Goal: Book appointment/travel/reservation

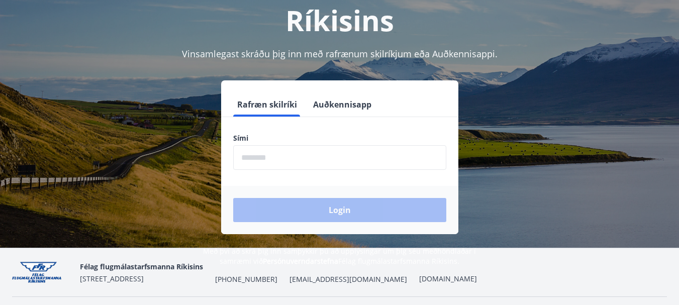
scroll to position [121, 0]
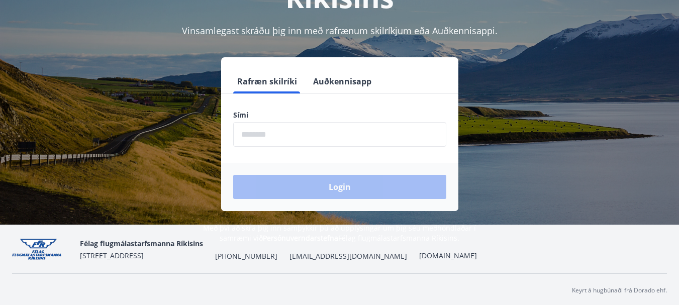
click at [314, 140] on input "phone" at bounding box center [339, 134] width 213 height 25
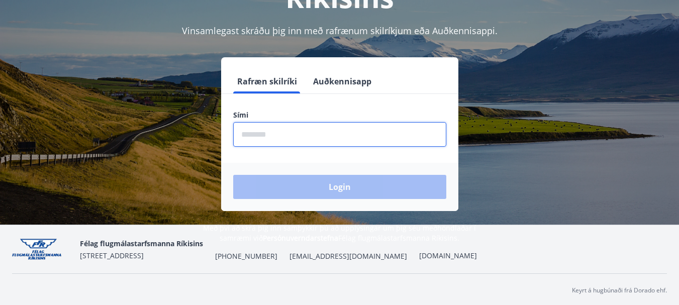
type input "********"
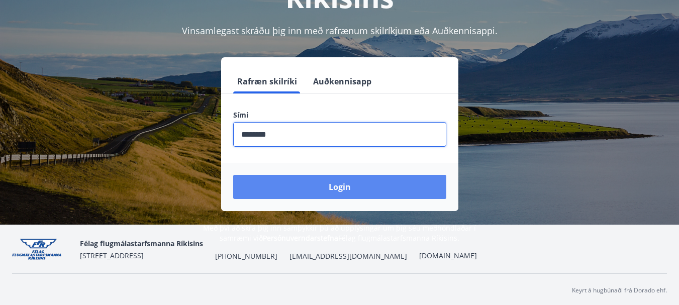
click at [322, 184] on button "Login" at bounding box center [339, 187] width 213 height 24
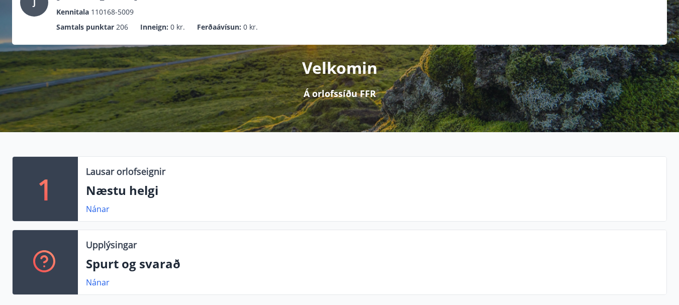
scroll to position [101, 0]
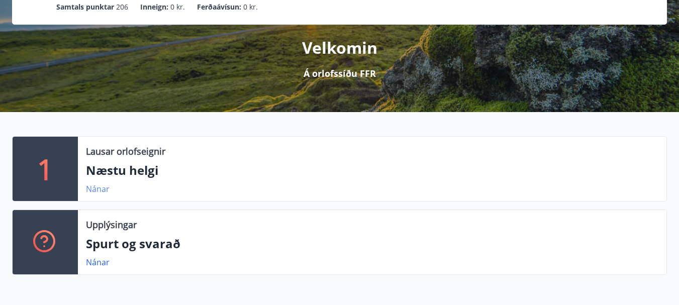
click at [98, 190] on link "Nánar" at bounding box center [98, 188] width 24 height 11
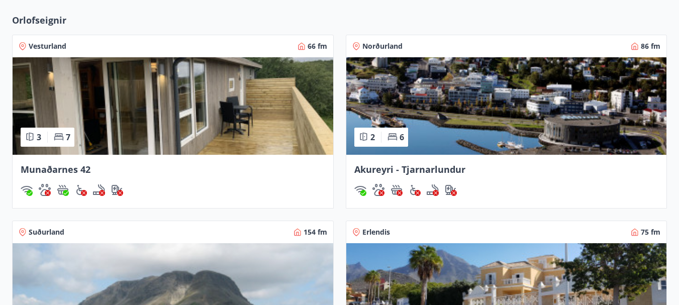
scroll to position [724, 0]
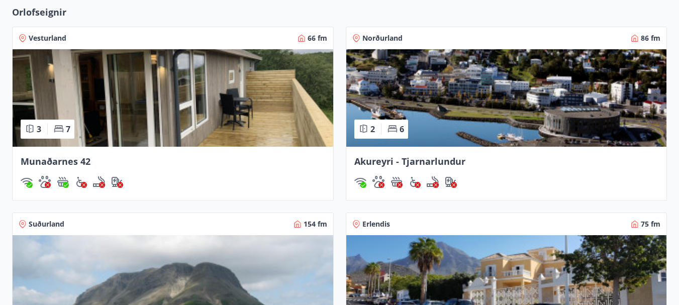
click at [69, 166] on span "Munaðarnes 42" at bounding box center [56, 161] width 70 height 12
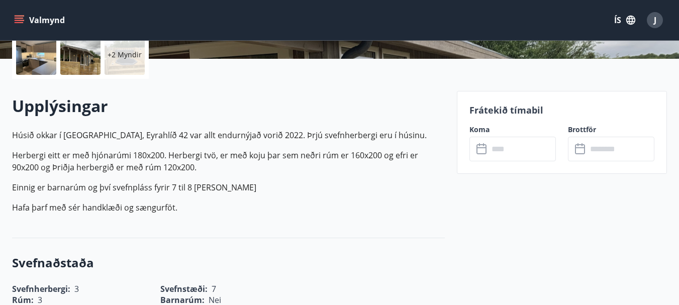
scroll to position [261, 0]
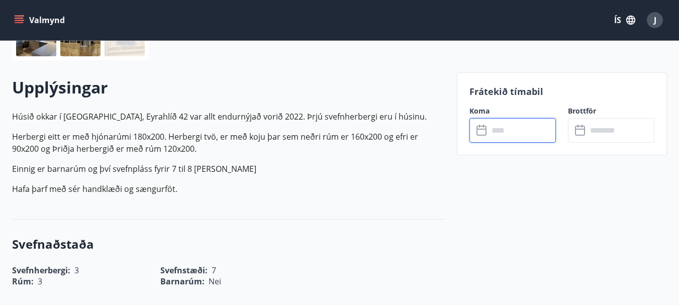
click at [502, 133] on input "text" at bounding box center [522, 130] width 67 height 25
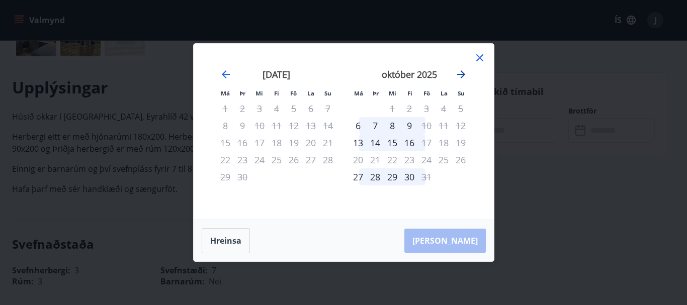
click at [459, 76] on icon "Move forward to switch to the next month." at bounding box center [461, 74] width 12 height 12
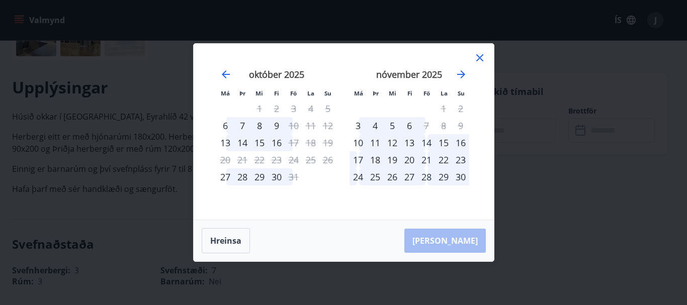
click at [479, 55] on icon at bounding box center [480, 58] width 12 height 12
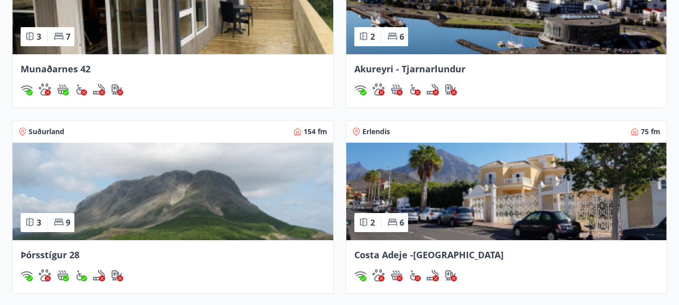
scroll to position [796, 0]
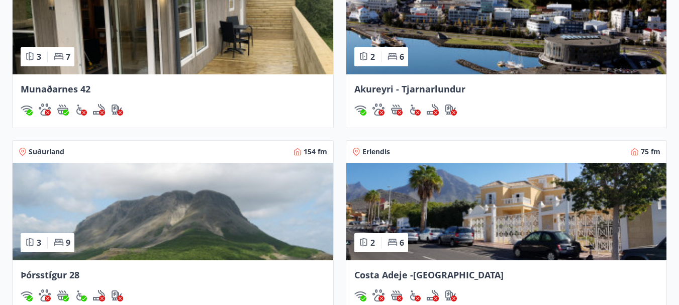
click at [463, 86] on span "Akureyri - Tjarnarlundur" at bounding box center [409, 89] width 111 height 12
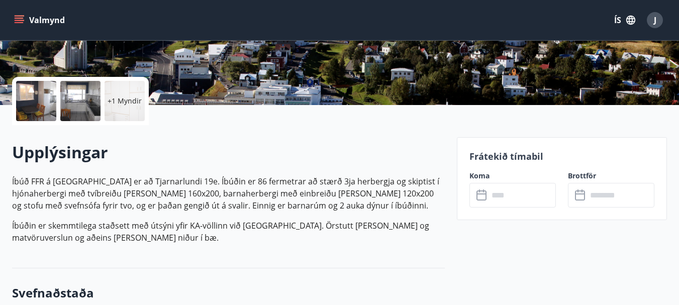
scroll to position [201, 0]
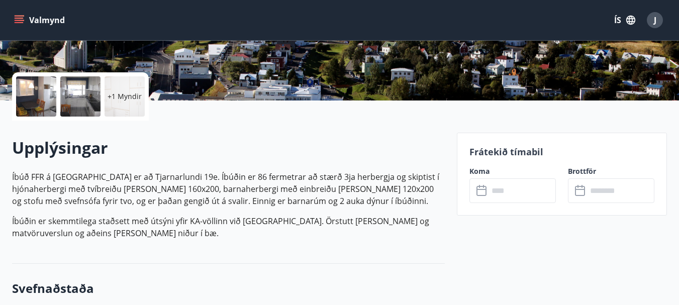
click at [499, 187] on input "text" at bounding box center [522, 190] width 67 height 25
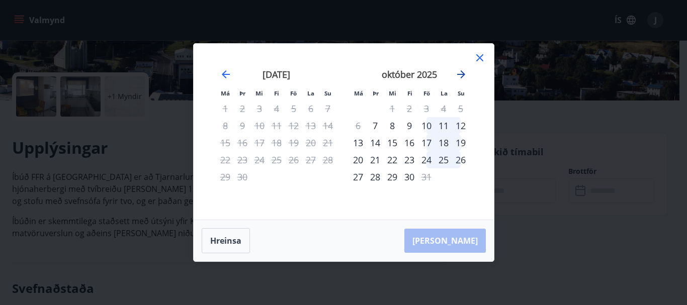
click at [460, 75] on icon "Move forward to switch to the next month." at bounding box center [461, 74] width 8 height 8
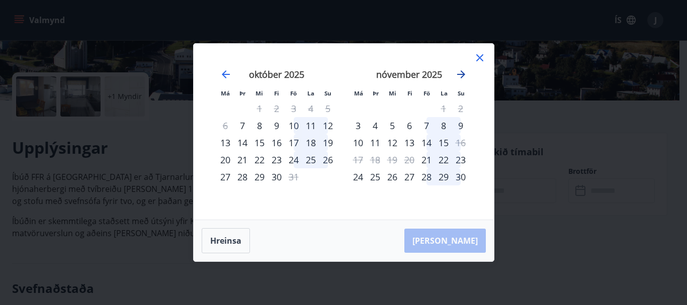
click at [460, 75] on icon "Move forward to switch to the next month." at bounding box center [461, 74] width 8 height 8
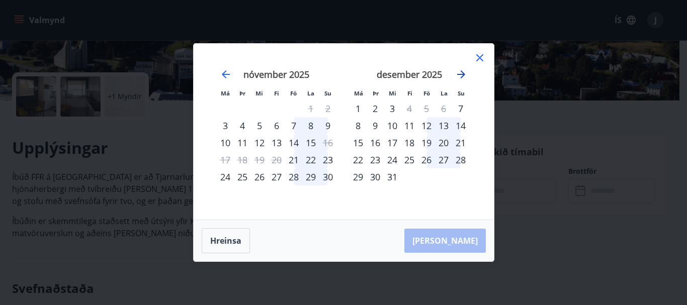
click at [460, 75] on icon "Move forward to switch to the next month." at bounding box center [461, 74] width 8 height 8
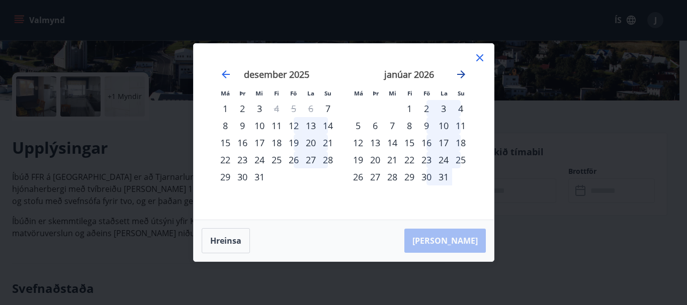
click at [460, 75] on icon "Move forward to switch to the next month." at bounding box center [461, 74] width 8 height 8
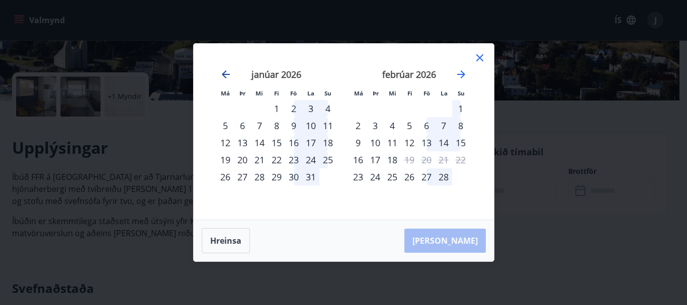
click at [223, 73] on icon "Move backward to switch to the previous month." at bounding box center [226, 74] width 8 height 8
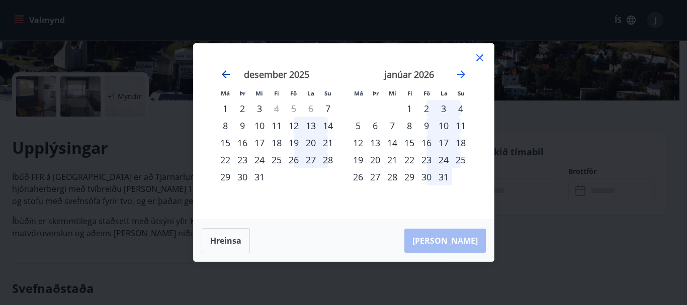
click at [223, 73] on icon "Move backward to switch to the previous month." at bounding box center [226, 74] width 8 height 8
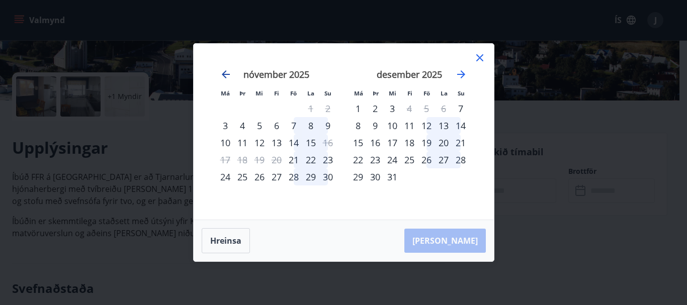
click at [223, 73] on icon "Move backward to switch to the previous month." at bounding box center [226, 74] width 8 height 8
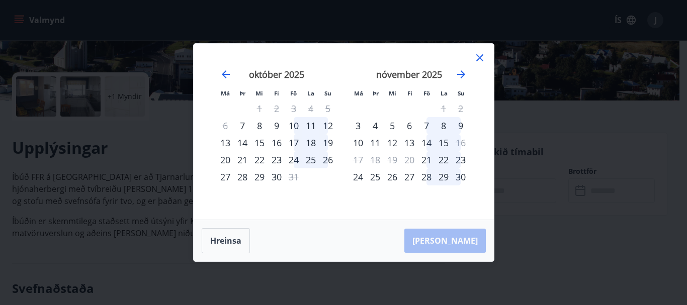
click at [480, 59] on icon at bounding box center [479, 57] width 7 height 7
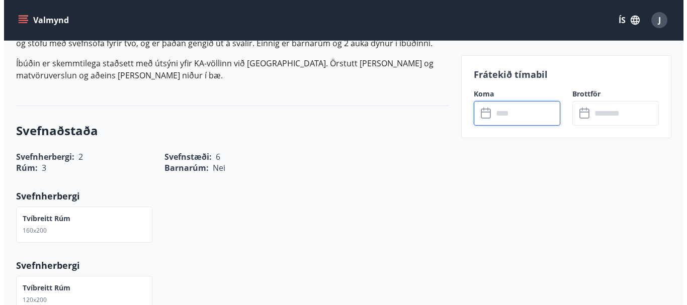
scroll to position [362, 0]
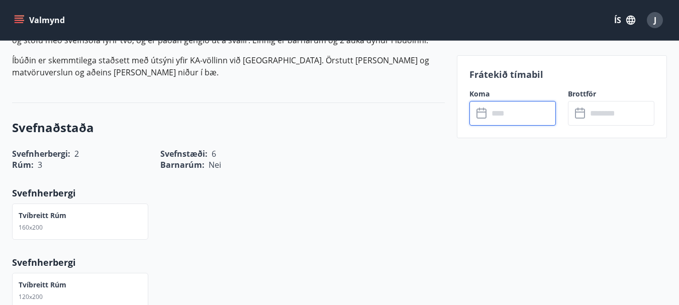
click at [657, 22] on div "J" at bounding box center [655, 20] width 16 height 16
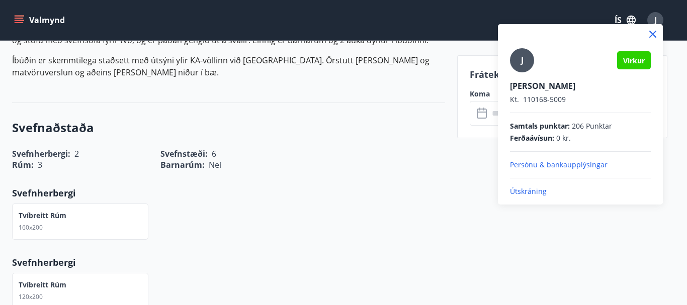
click at [533, 197] on div "[PERSON_NAME] [PERSON_NAME] Kt. 110168-5009 Samtals punktar : 206 Punktar Ferða…" at bounding box center [580, 114] width 165 height 180
click at [534, 192] on p "Útskráning" at bounding box center [580, 191] width 141 height 10
